Goal: Browse casually

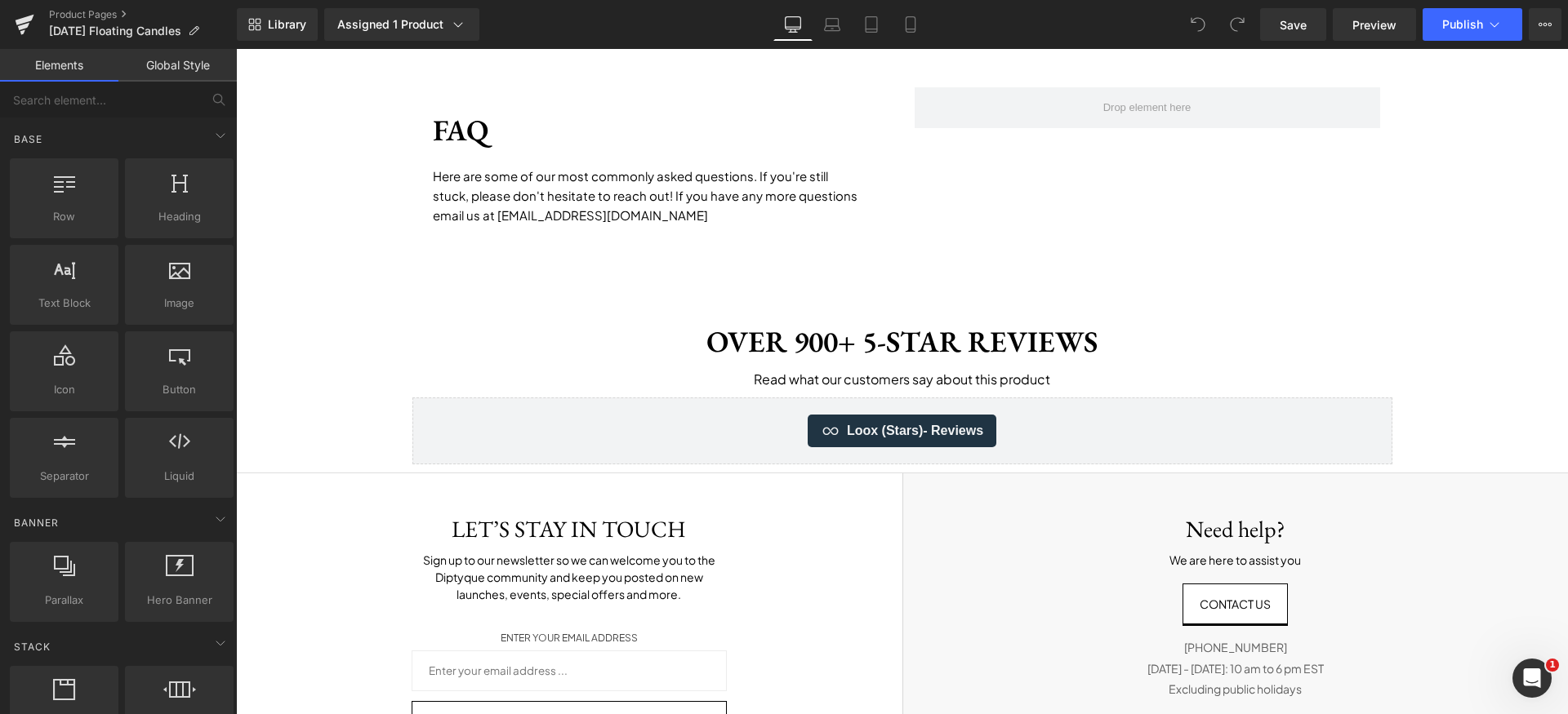
scroll to position [2525, 0]
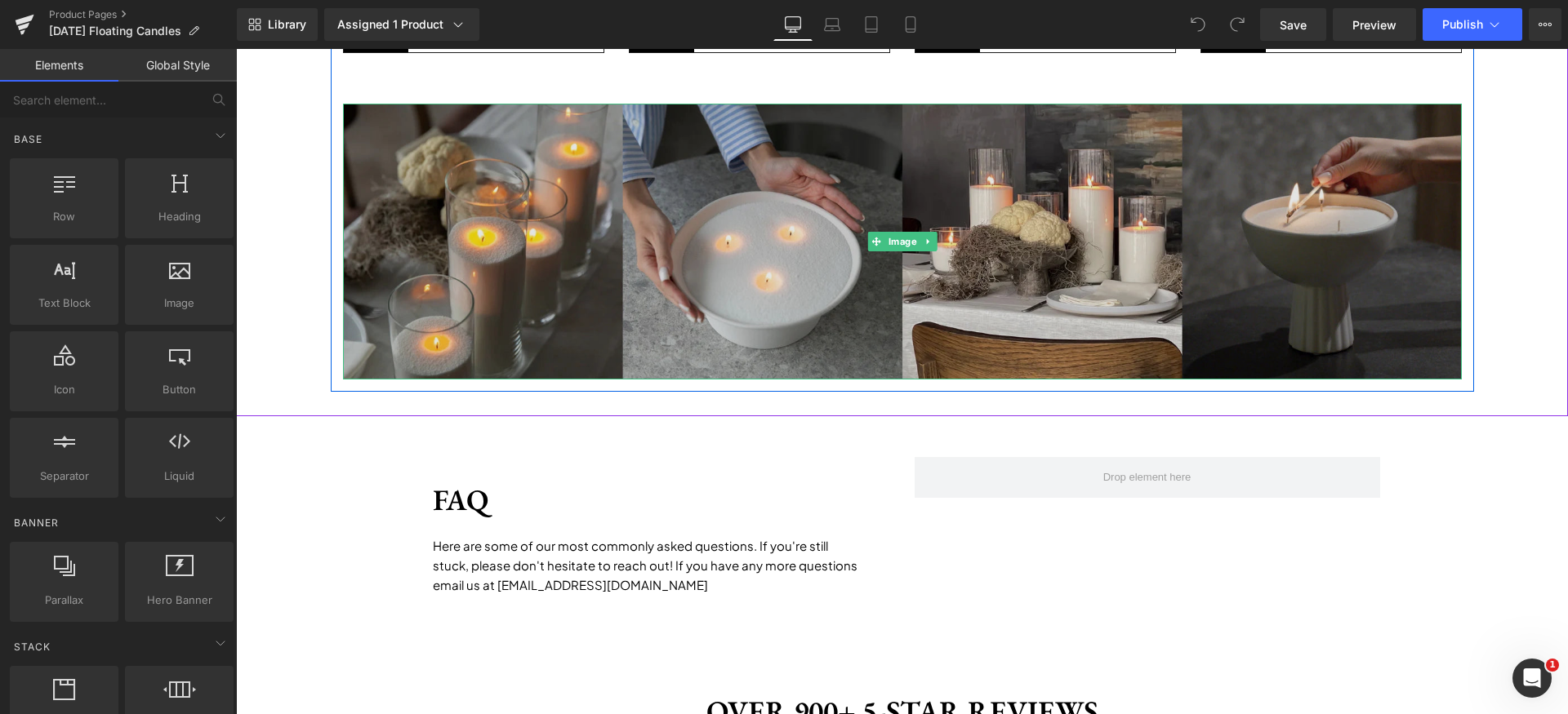
click at [727, 269] on img at bounding box center [902, 241] width 1119 height 276
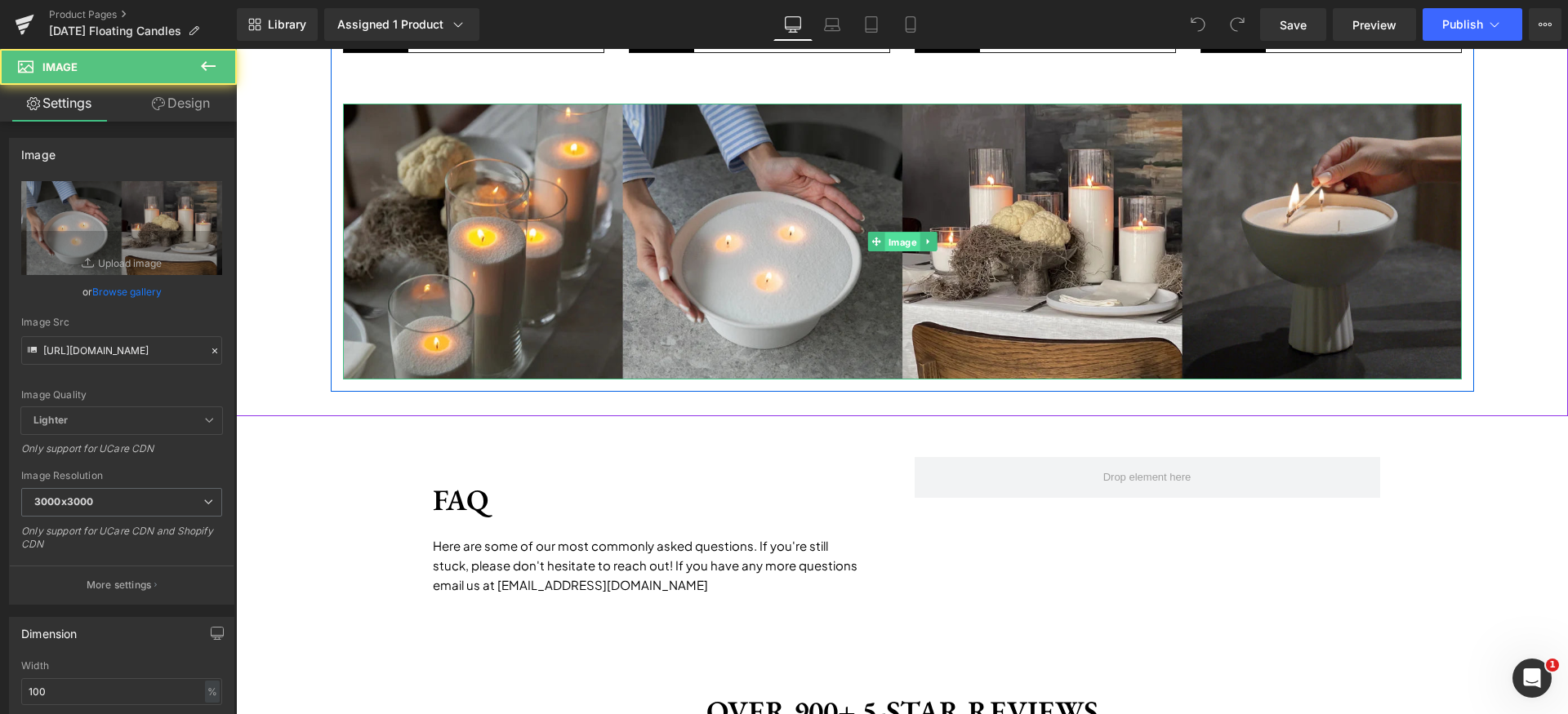
click at [896, 244] on span "Image" at bounding box center [902, 242] width 35 height 19
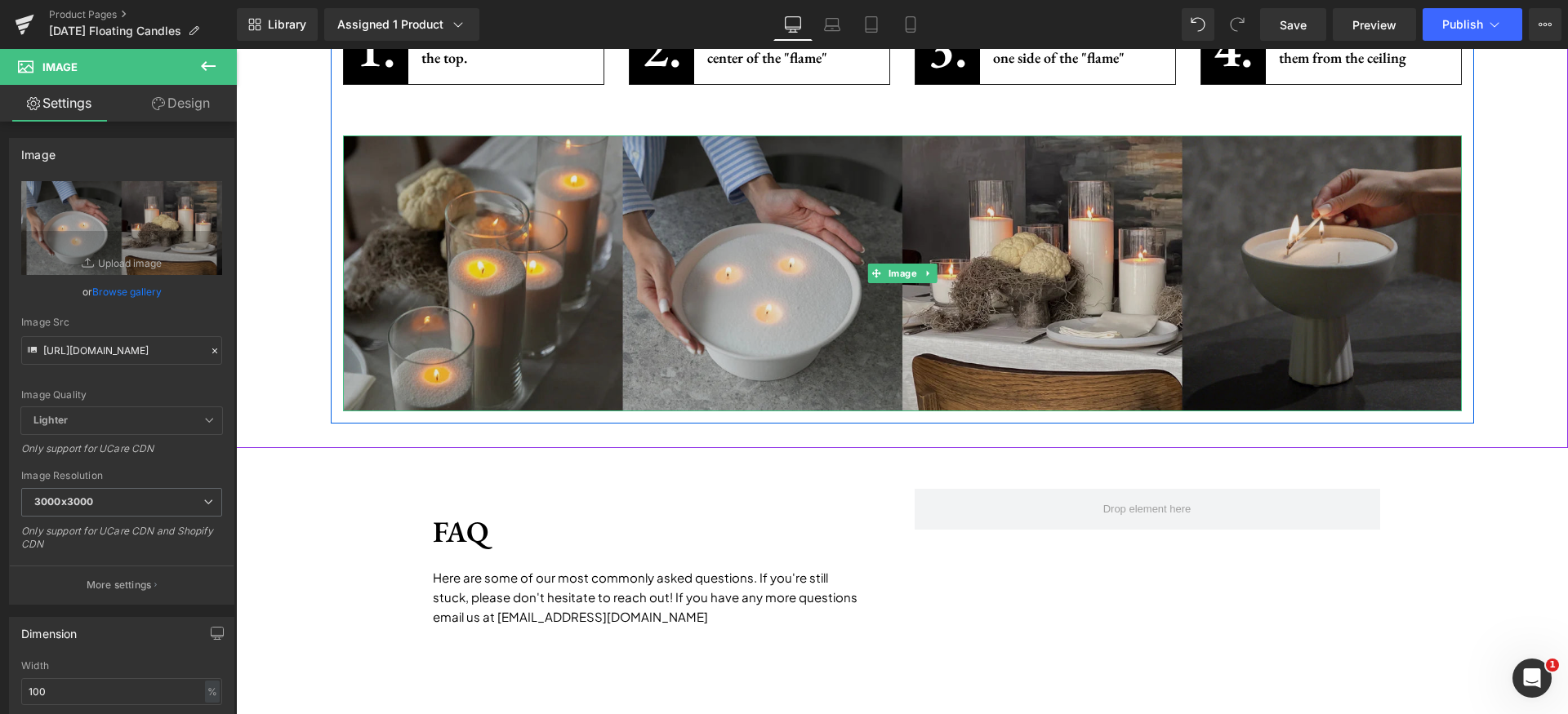
scroll to position [2478, 0]
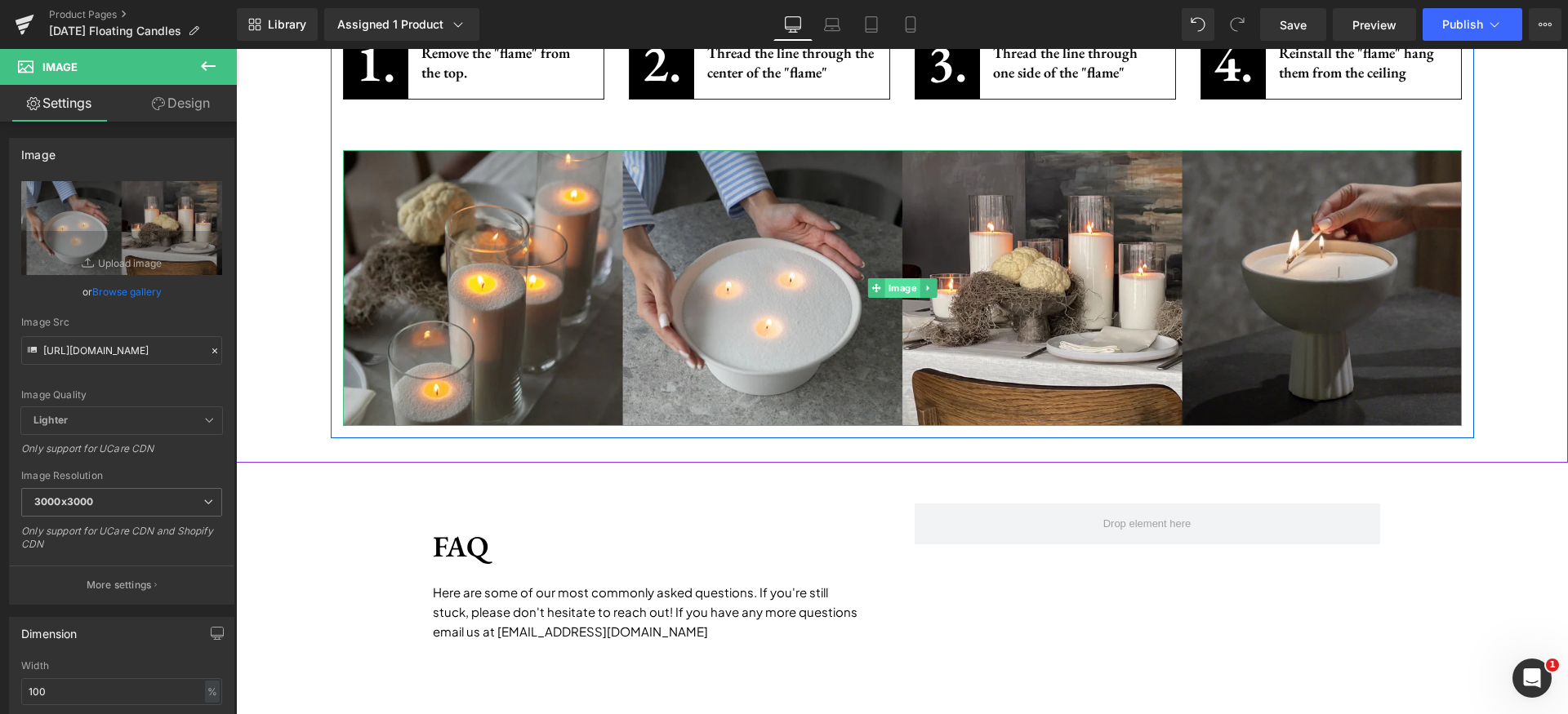
click at [884, 288] on span "Image" at bounding box center [902, 288] width 35 height 19
click at [892, 284] on span "Image" at bounding box center [902, 288] width 35 height 19
click at [890, 294] on span "Image" at bounding box center [902, 288] width 35 height 19
click at [898, 289] on span "Image" at bounding box center [902, 288] width 35 height 19
click at [895, 289] on span "Image" at bounding box center [902, 288] width 35 height 19
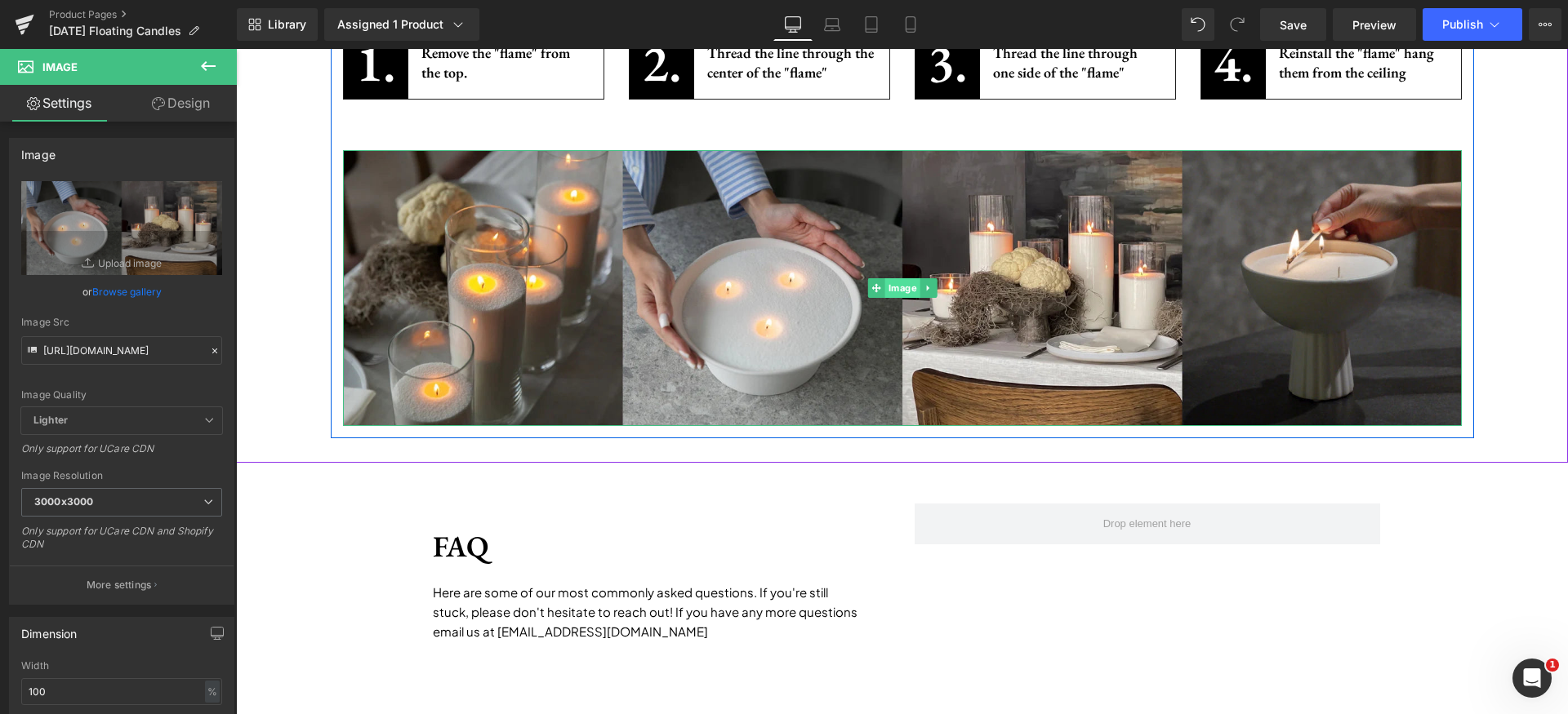
drag, startPoint x: 891, startPoint y: 293, endPoint x: 902, endPoint y: 296, distance: 11.4
click at [891, 292] on span "Image" at bounding box center [902, 288] width 35 height 19
click at [924, 288] on icon at bounding box center [928, 288] width 9 height 10
click at [871, 291] on link "Image" at bounding box center [869, 288] width 52 height 19
